Goal: Information Seeking & Learning: Find specific page/section

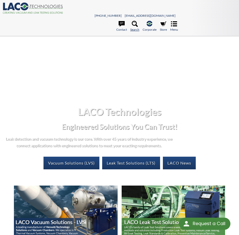
click at [136, 27] on link "Search" at bounding box center [134, 26] width 9 height 11
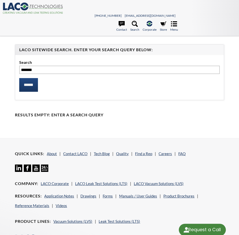
type input "*******"
click at [19, 78] on input "******" at bounding box center [28, 85] width 19 height 14
select select "Language Translate Widget"
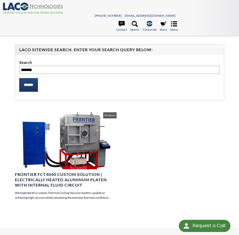
click at [73, 136] on img at bounding box center [66, 140] width 102 height 57
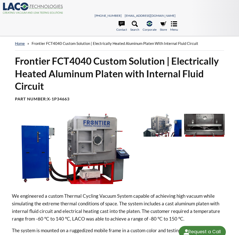
select select "Language Translate Widget"
click at [75, 141] on img at bounding box center [74, 149] width 125 height 70
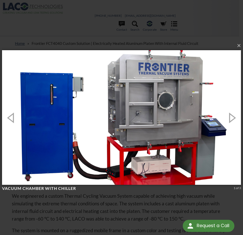
click at [102, 107] on img at bounding box center [121, 117] width 239 height 155
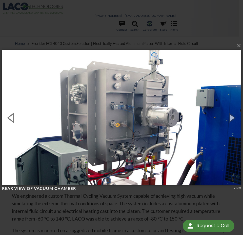
click at [13, 118] on button "button" at bounding box center [11, 118] width 23 height 28
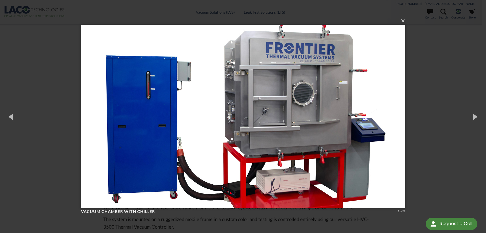
drag, startPoint x: 403, startPoint y: 22, endPoint x: 393, endPoint y: 22, distance: 9.1
click at [239, 22] on button "×" at bounding box center [245, 20] width 324 height 11
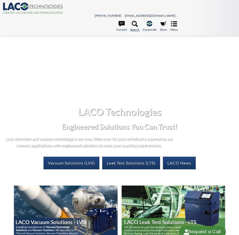
select select "Language Translate Widget"
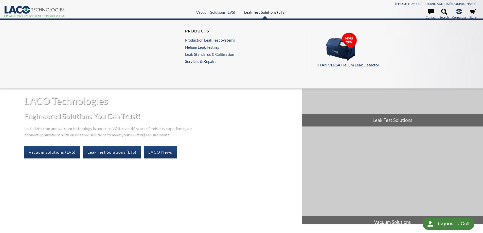
click at [239, 12] on link "Leak Test Solutions (LTS)" at bounding box center [265, 12] width 42 height 5
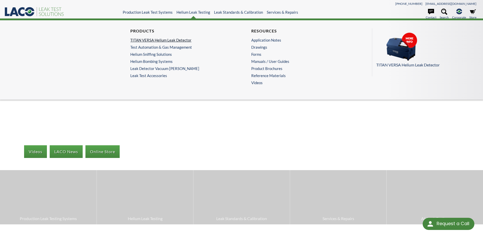
click at [167, 42] on link "TITAN VERSA Helium Leak Detector" at bounding box center [179, 40] width 99 height 5
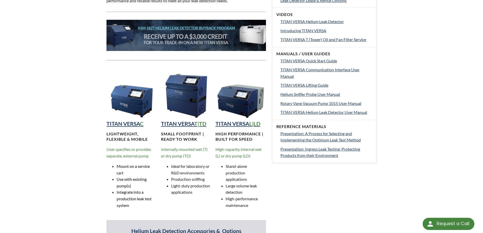
scroll to position [279, 0]
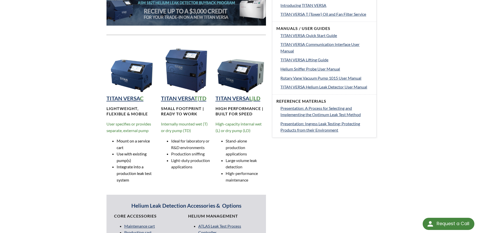
click at [42, 88] on div "LTS » Helium Leak Testing » Products » TITAN VERSA Helium Leak Detector TITAN V…" at bounding box center [241, 186] width 483 height 881
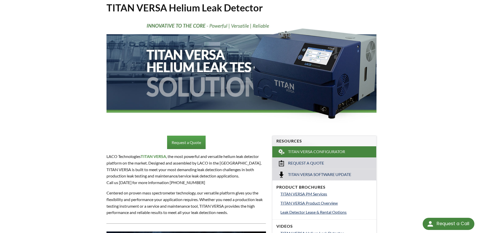
scroll to position [0, 0]
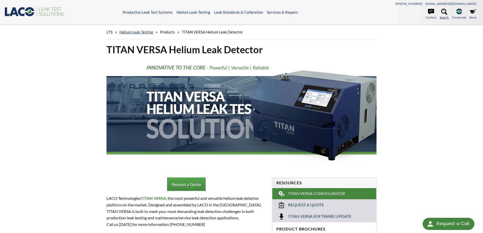
click at [444, 12] on icon at bounding box center [444, 12] width 6 height 6
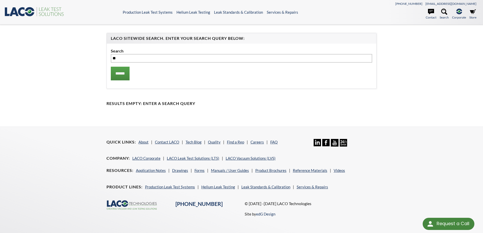
type input "*"
click at [173, 60] on input "**********" at bounding box center [241, 58] width 261 height 9
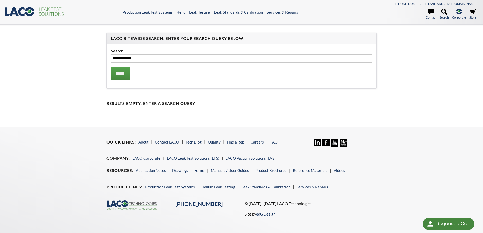
type input "**********"
click at [111, 67] on input "******" at bounding box center [120, 74] width 19 height 14
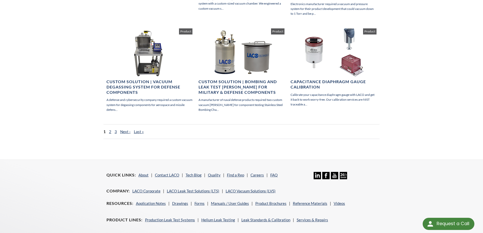
scroll to position [393, 0]
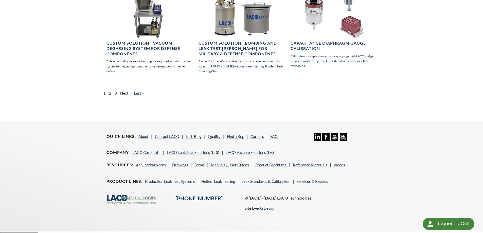
click at [124, 91] on link "Next ›" at bounding box center [125, 93] width 10 height 5
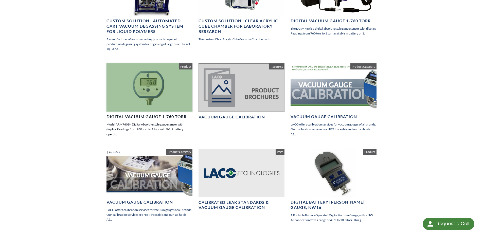
scroll to position [228, 0]
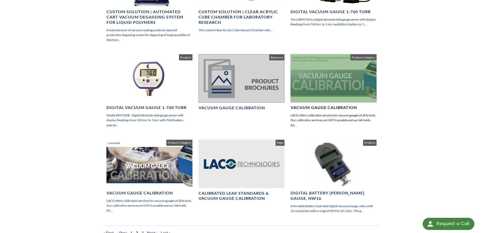
click at [332, 68] on div at bounding box center [333, 78] width 86 height 48
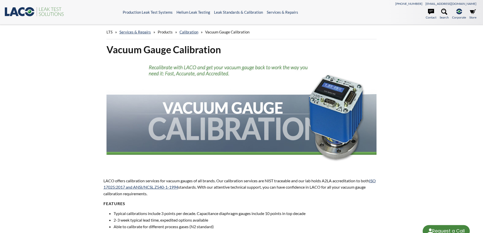
select select "Language Translate Widget"
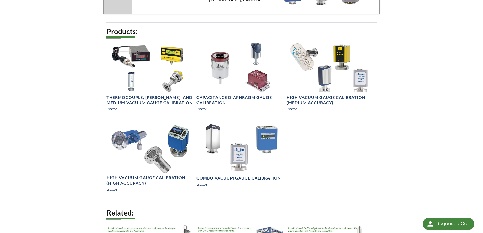
scroll to position [532, 0]
